Goal: Ask a question

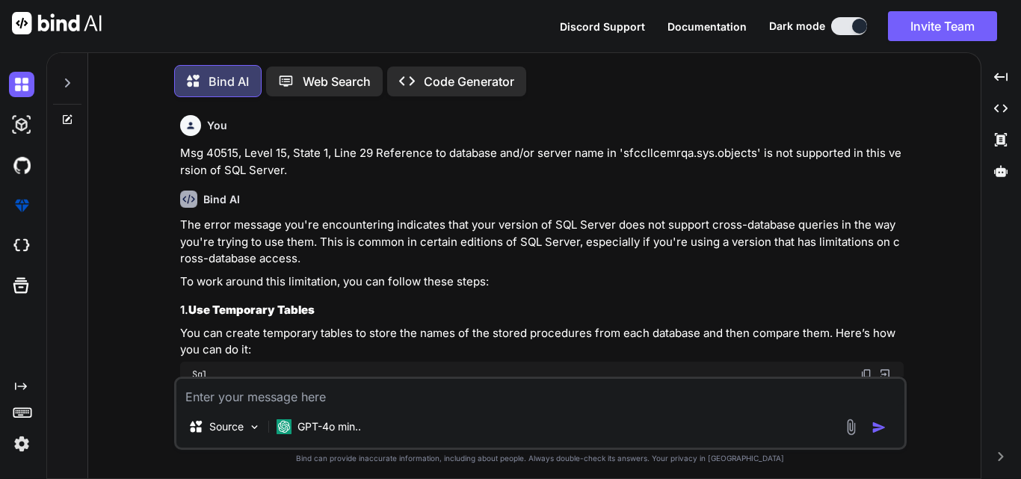
scroll to position [5219, 0]
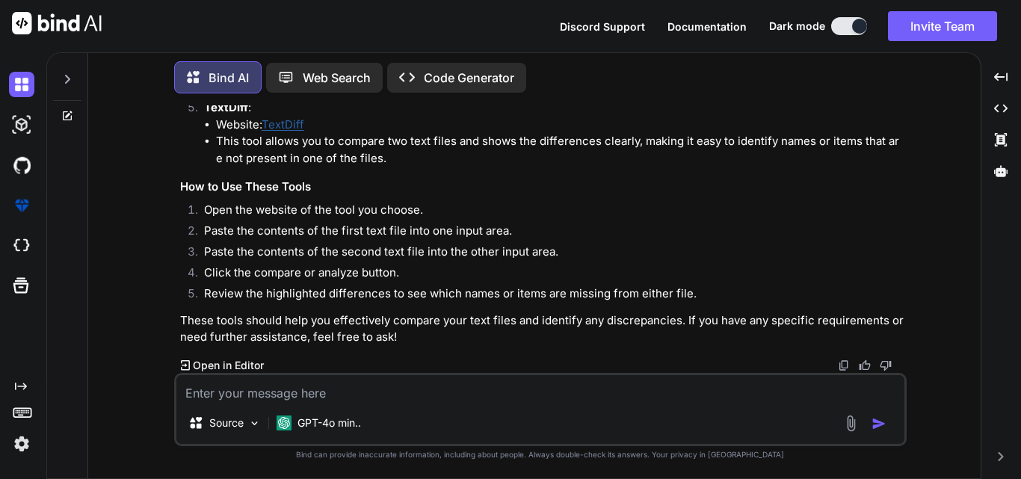
click at [271, 388] on textarea at bounding box center [540, 388] width 728 height 27
click at [536, 395] on textarea at bounding box center [540, 388] width 728 height 27
paste textarea "GetTicketTransCodeDataByClaimNumber GetTicketTransCodeDataById SP_GetAllClaimsL…"
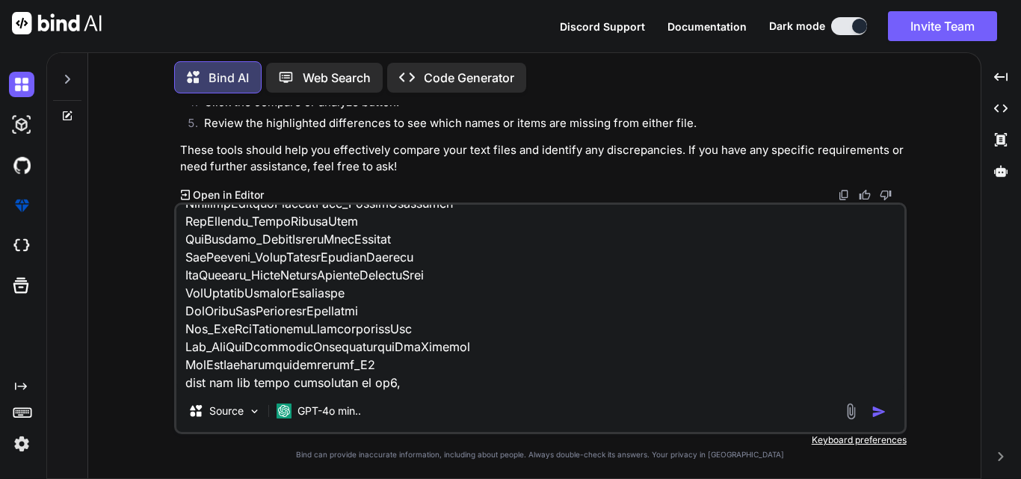
click at [439, 384] on textarea at bounding box center [540, 297] width 728 height 185
click at [442, 383] on textarea at bounding box center [540, 297] width 728 height 185
paste textarea "spGetPatientAppointments USPGetCMHAMetaDatav2 USPGetCMHAMetaData USP_GetMedicat…"
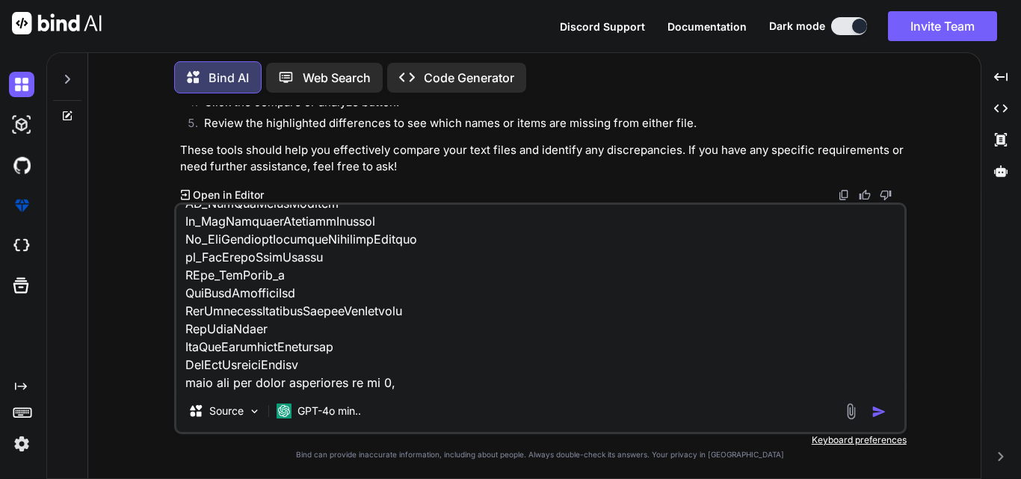
click at [442, 383] on textarea at bounding box center [540, 297] width 728 height 185
type textarea "GetTicketTransCodeDataByClaimNumber GetTicketTransCodeDataById SP_GetAllClaimsL…"
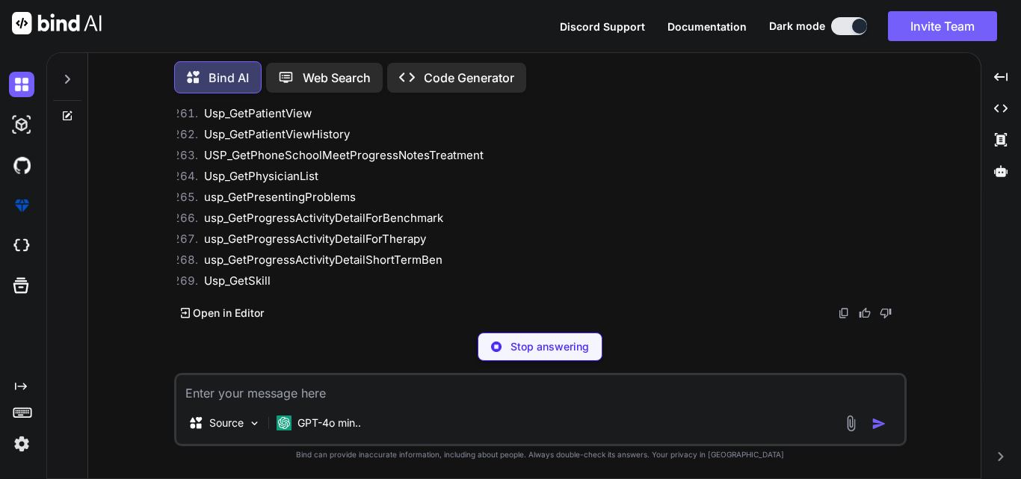
scroll to position [13883, 0]
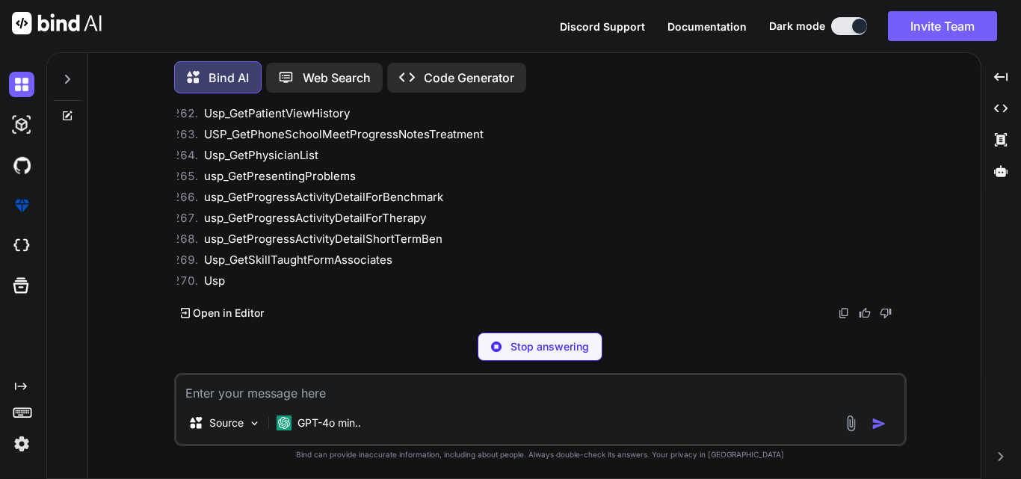
click at [548, 342] on p "Stop answering" at bounding box center [550, 346] width 79 height 15
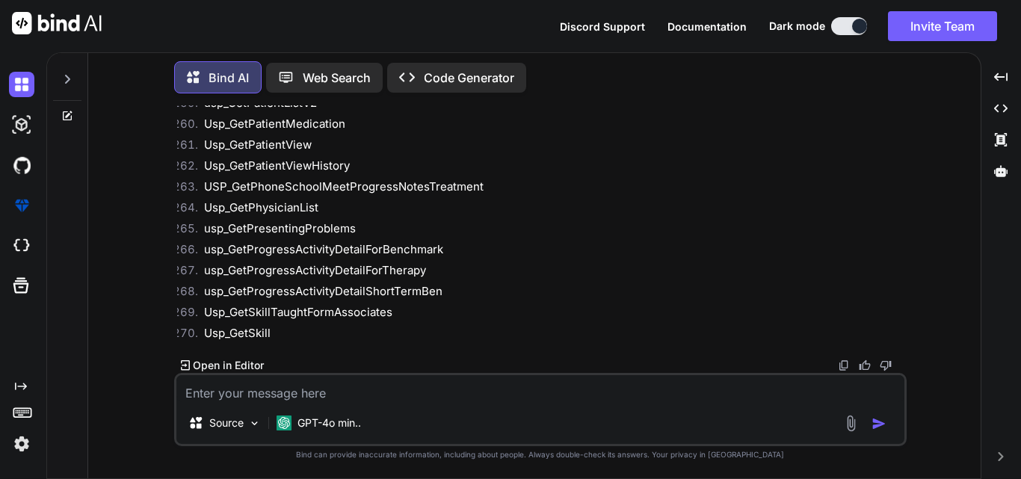
scroll to position [13851, 0]
click at [344, 390] on textarea at bounding box center [540, 388] width 728 height 27
type textarea "give me only those names which are not in db2 but in db1"
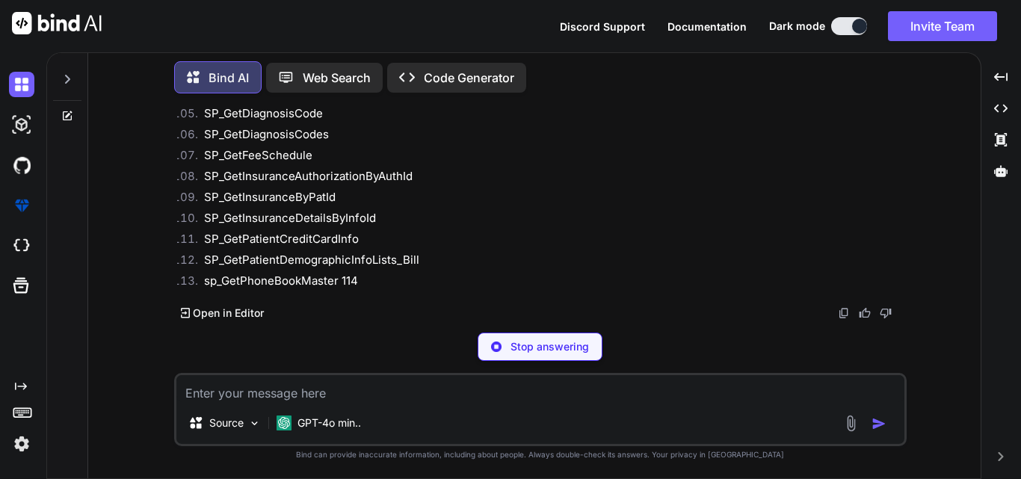
scroll to position [16407, 0]
click at [522, 340] on p "Stop answering" at bounding box center [550, 346] width 79 height 15
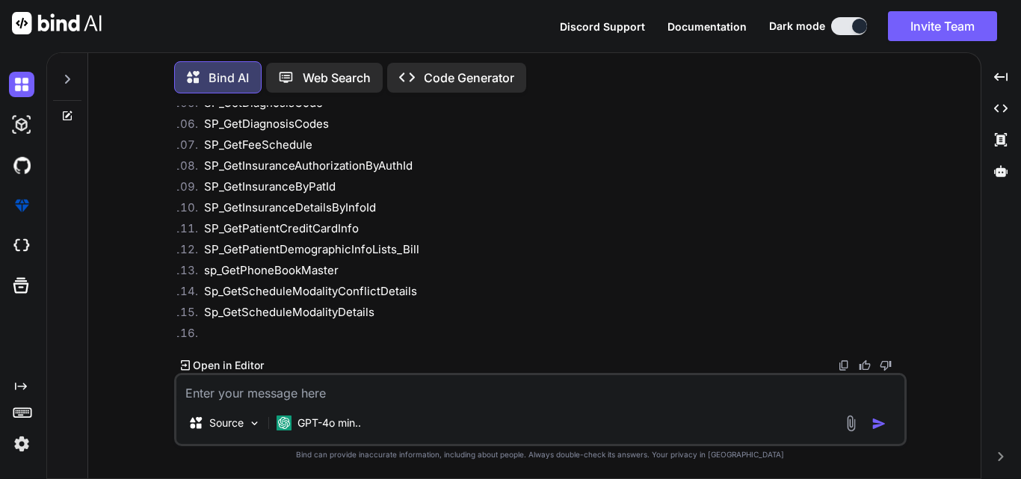
click at [386, 388] on textarea at bounding box center [540, 388] width 728 height 27
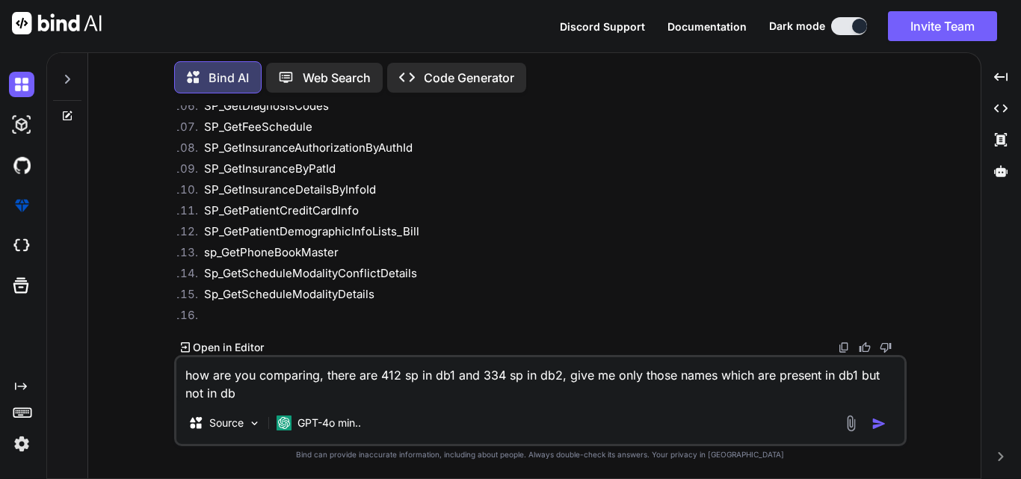
type textarea "how are you comparing, there are 412 sp in db1 and 334 sp in db2, give me only …"
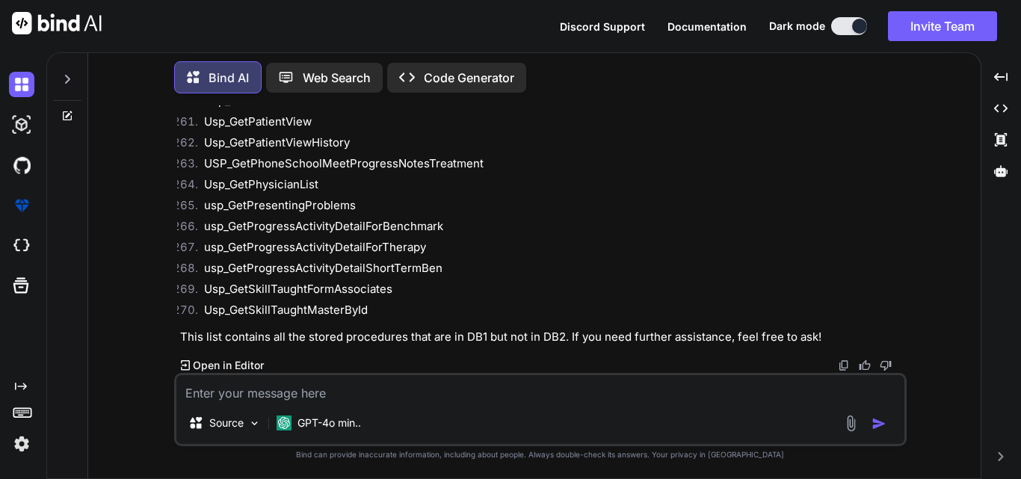
scroll to position [22248, 0]
click at [482, 208] on li "usp_GetPresentingProblems" at bounding box center [548, 207] width 712 height 21
click at [267, 393] on textarea at bounding box center [540, 388] width 728 height 27
type textarea "give me which are common in both"
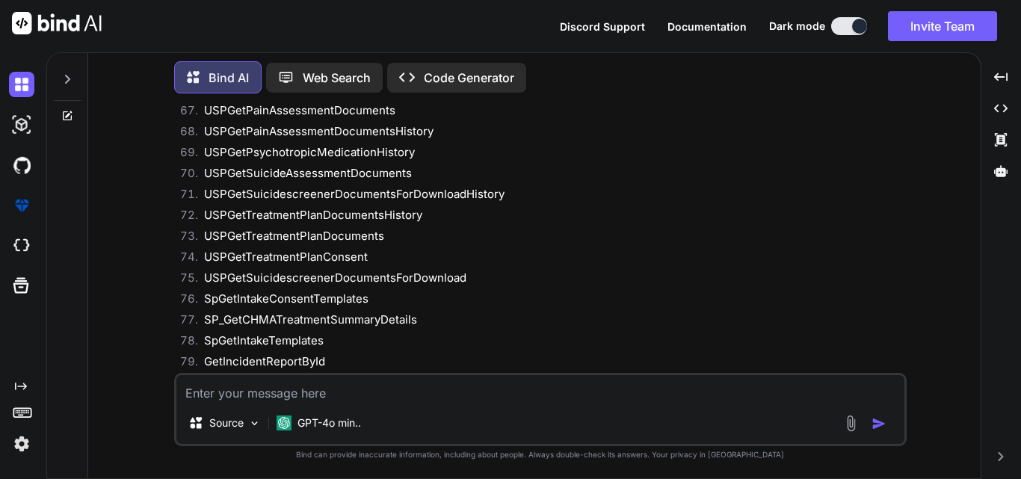
scroll to position [23472, 0]
